Goal: Transaction & Acquisition: Book appointment/travel/reservation

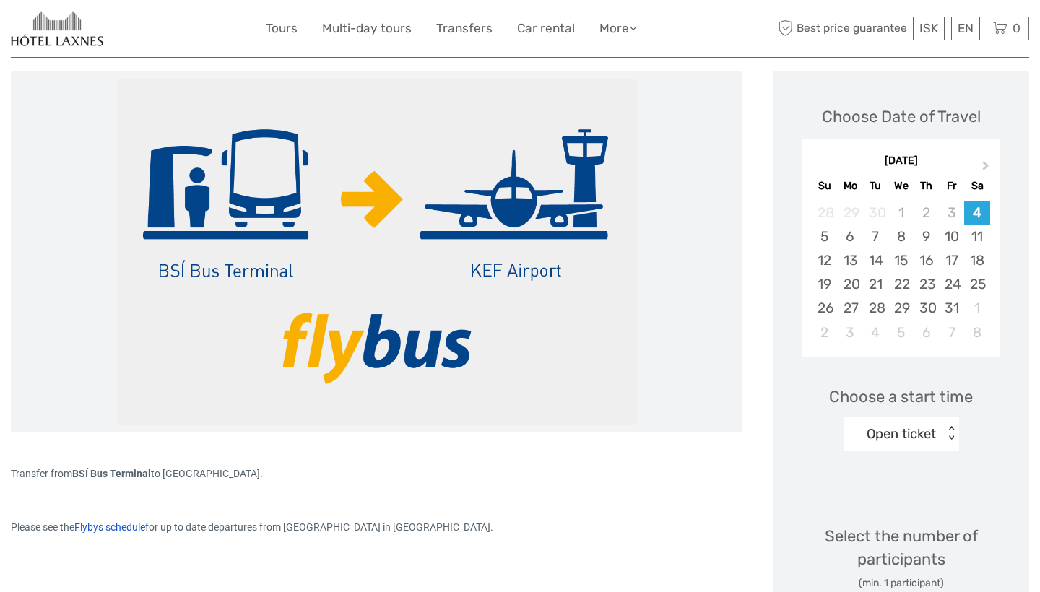
scroll to position [177, 0]
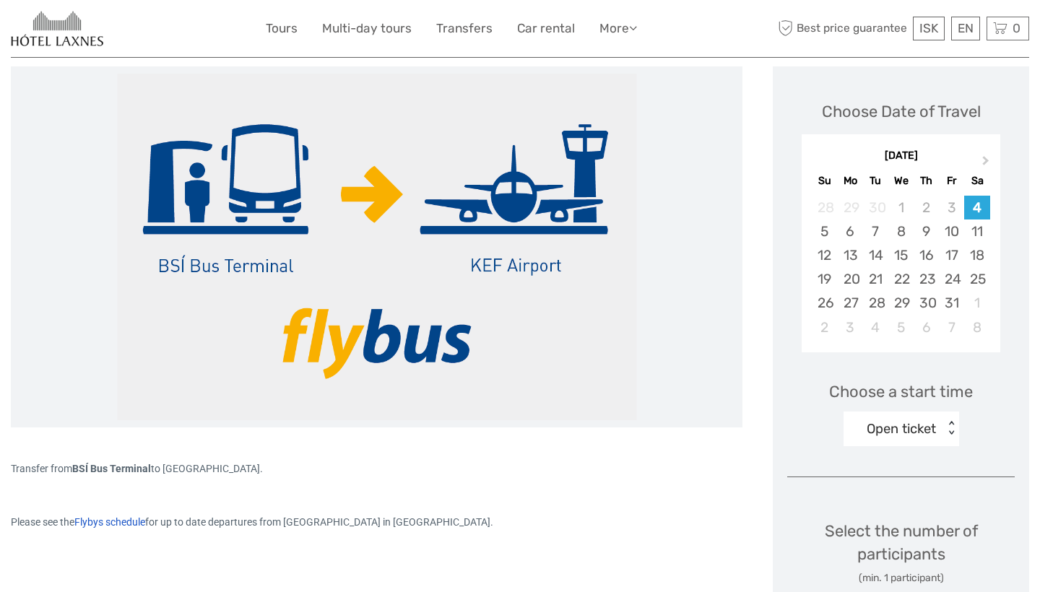
click at [948, 421] on div "< >" at bounding box center [950, 428] width 12 height 15
click at [985, 158] on span "Next Month" at bounding box center [985, 163] width 0 height 21
click at [829, 230] on div "2" at bounding box center [823, 231] width 25 height 24
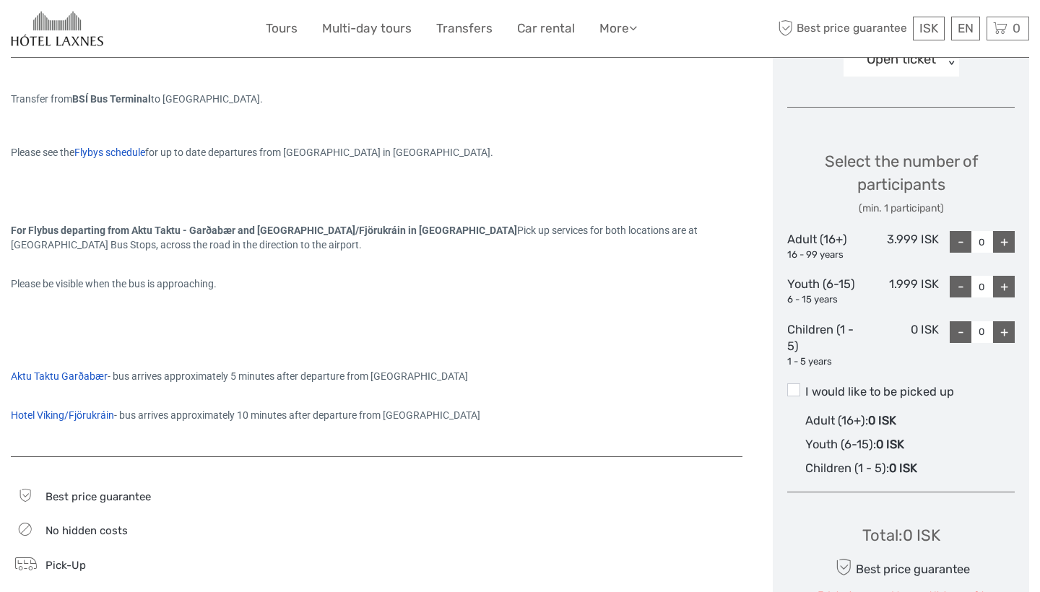
scroll to position [549, 0]
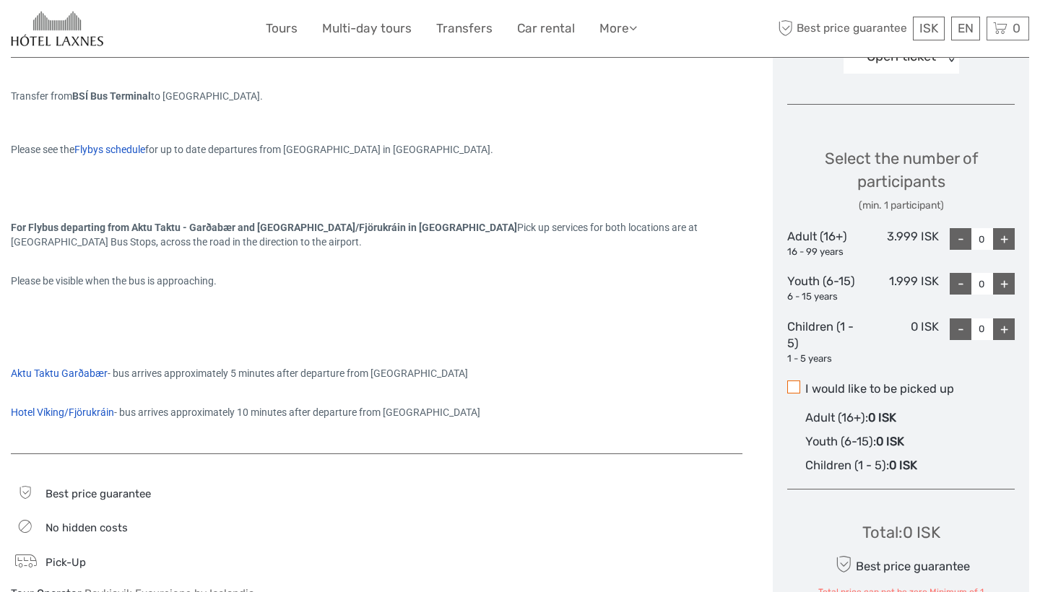
click at [792, 388] on span at bounding box center [793, 386] width 13 height 13
click at [805, 383] on input "I would like to be picked up" at bounding box center [805, 383] width 0 height 0
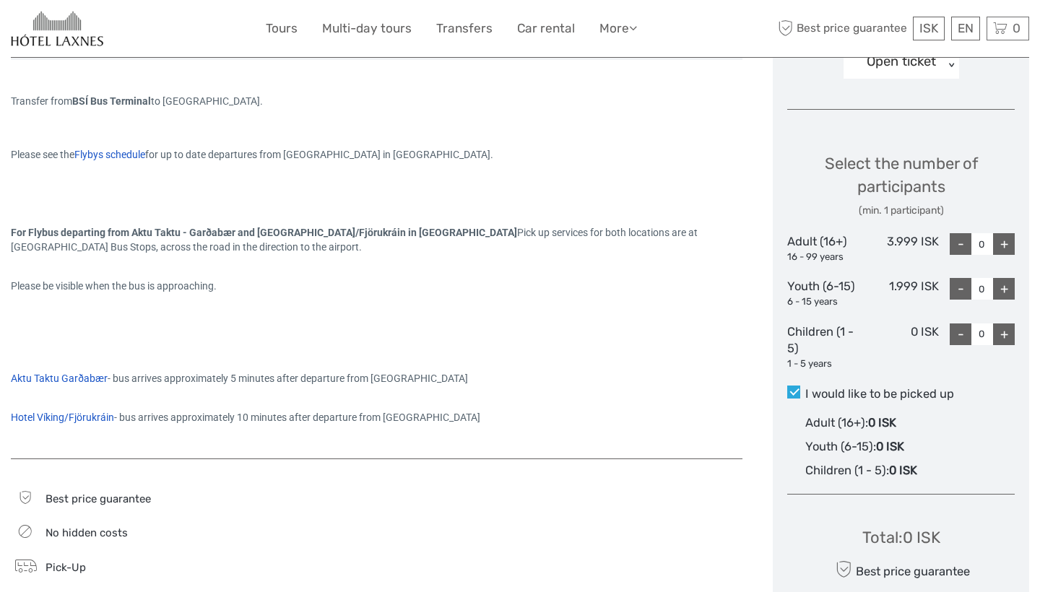
scroll to position [539, 0]
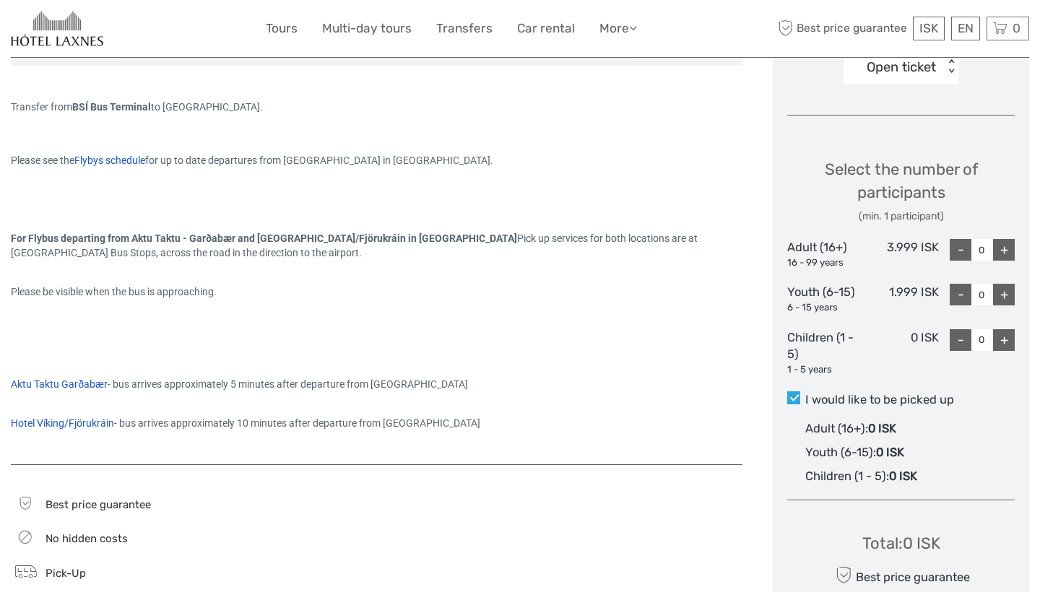
click at [1002, 246] on div "+" at bounding box center [1004, 250] width 22 height 22
type input "2"
click at [1002, 292] on div "+" at bounding box center [1004, 295] width 22 height 22
type input "1"
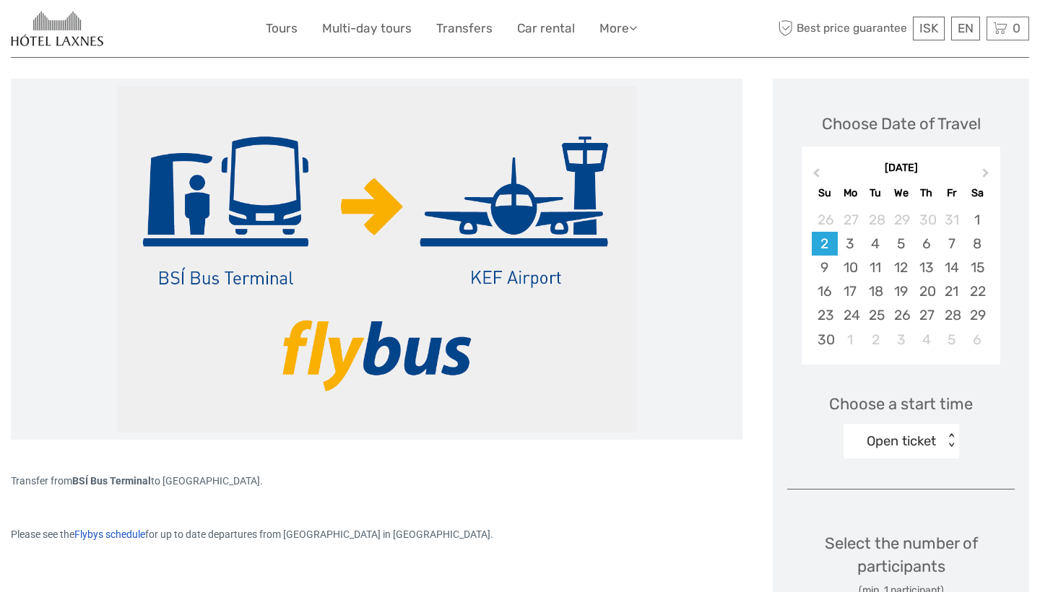
scroll to position [168, 0]
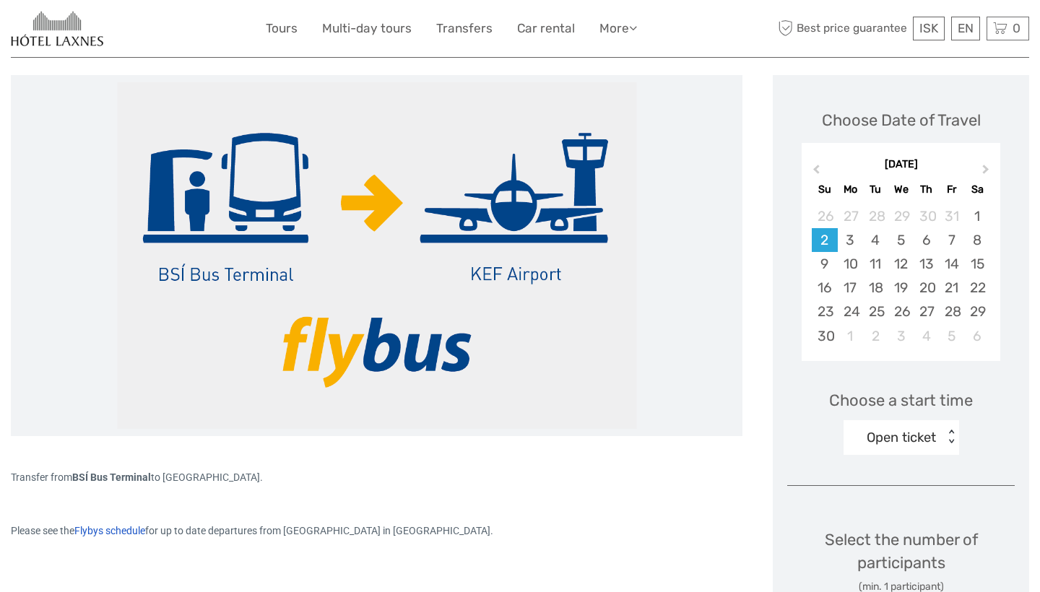
click at [951, 431] on div "< >" at bounding box center [950, 437] width 12 height 15
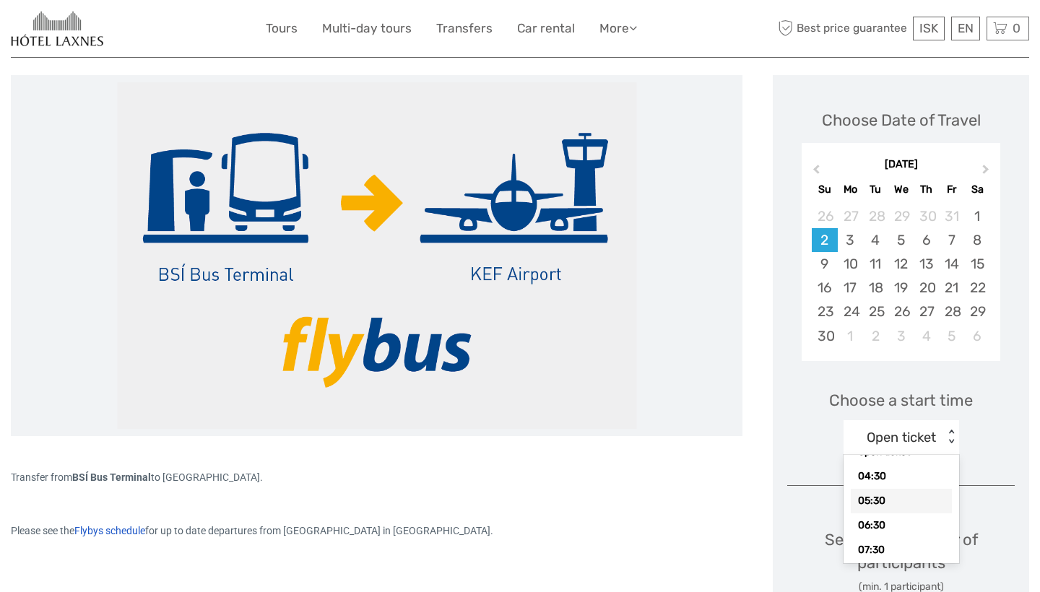
scroll to position [33, 0]
click at [869, 523] on div "06:30" at bounding box center [900, 521] width 101 height 25
type input "0"
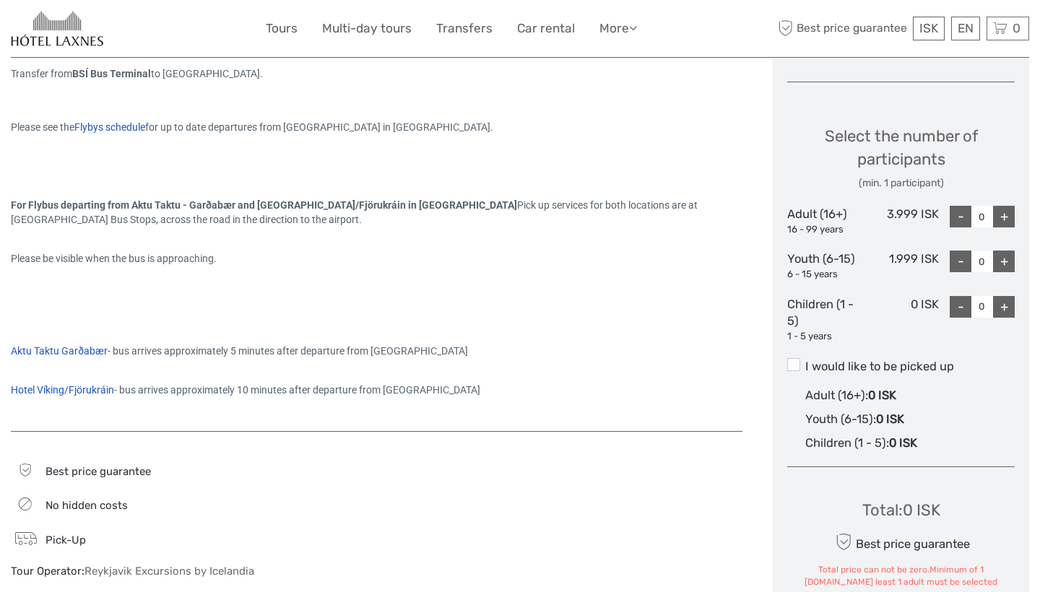
scroll to position [580, 0]
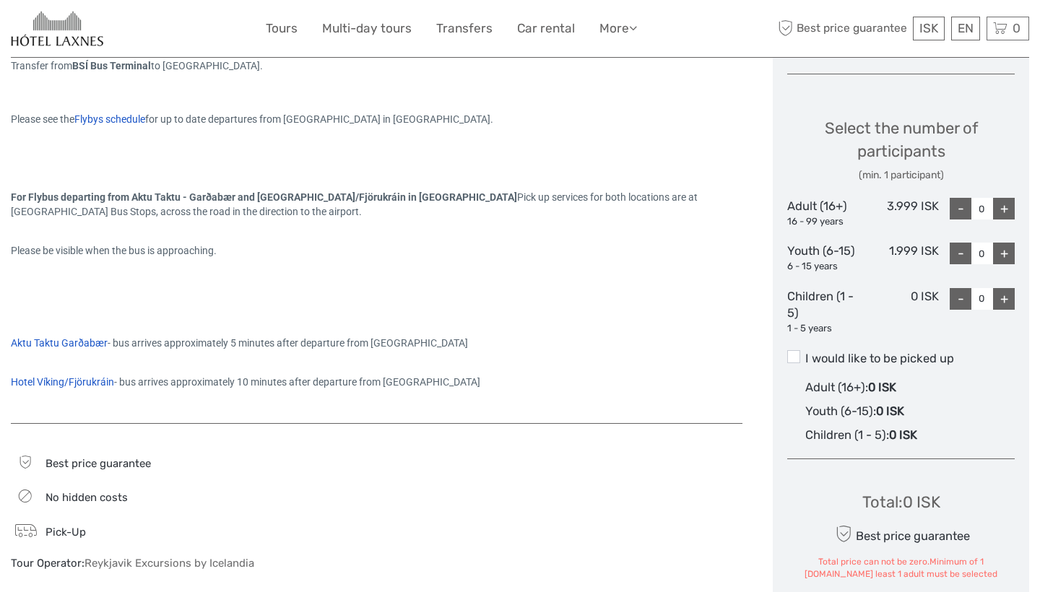
click at [145, 116] on span "Flybys schedule" at bounding box center [109, 119] width 71 height 12
